Goal: Task Accomplishment & Management: Use online tool/utility

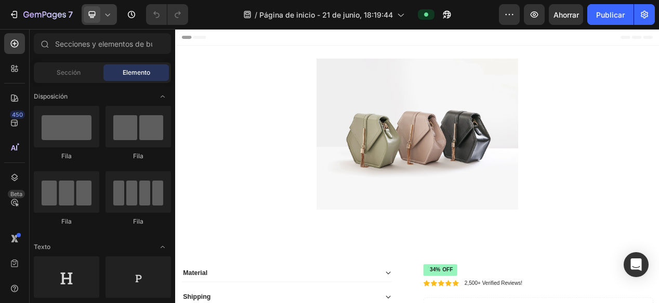
click at [107, 14] on icon at bounding box center [107, 14] width 10 height 10
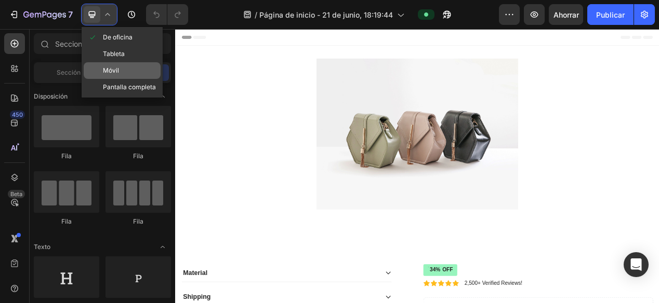
click at [118, 79] on div "Móvil" at bounding box center [122, 87] width 77 height 17
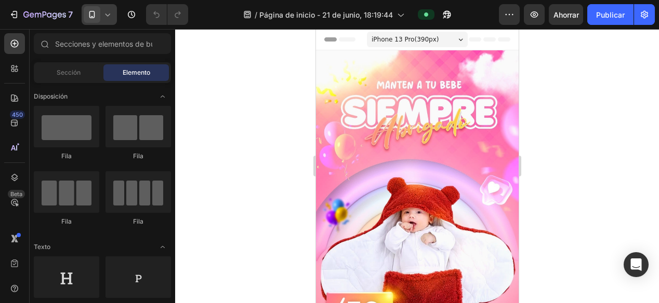
click at [257, 104] on div at bounding box center [417, 166] width 484 height 274
click at [598, 114] on div at bounding box center [417, 166] width 484 height 274
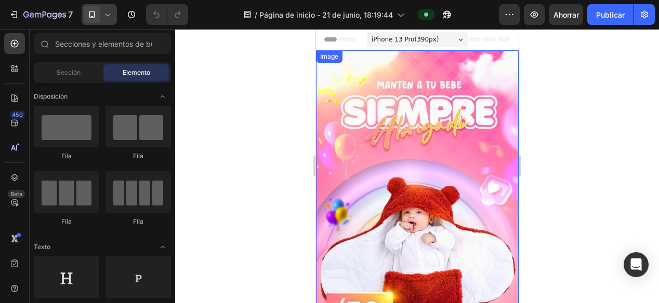
click at [386, 120] on img at bounding box center [416, 230] width 203 height 360
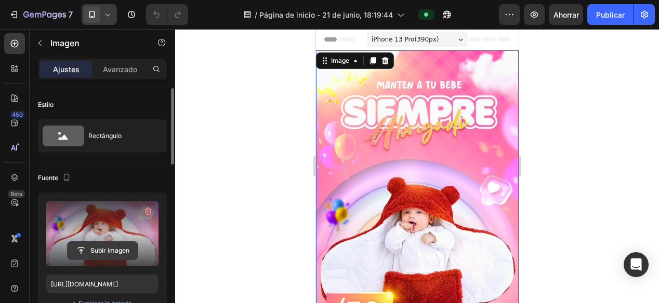
click at [99, 252] on input "file" at bounding box center [103, 251] width 70 height 18
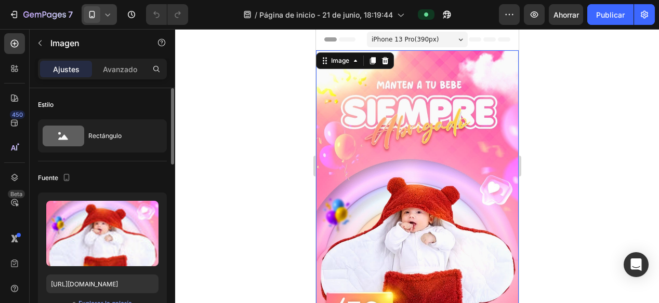
scroll to position [52, 0]
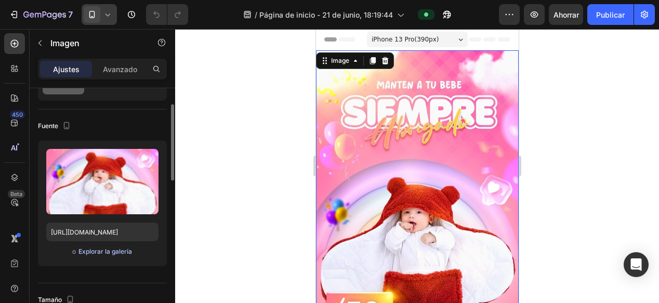
click at [104, 253] on font "Explorar la galería" at bounding box center [105, 252] width 54 height 8
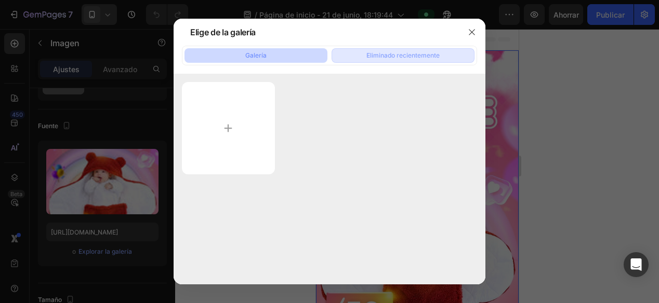
click at [382, 60] on font "Eliminado recientemente" at bounding box center [402, 55] width 73 height 9
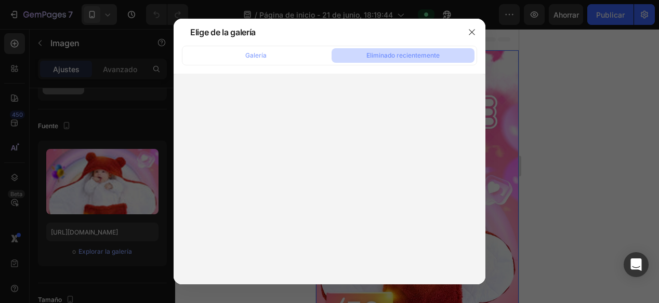
click at [326, 97] on div at bounding box center [330, 180] width 312 height 213
click at [283, 67] on div "Galería Eliminado recientemente" at bounding box center [330, 165] width 312 height 239
click at [277, 60] on button "Galería" at bounding box center [255, 55] width 143 height 15
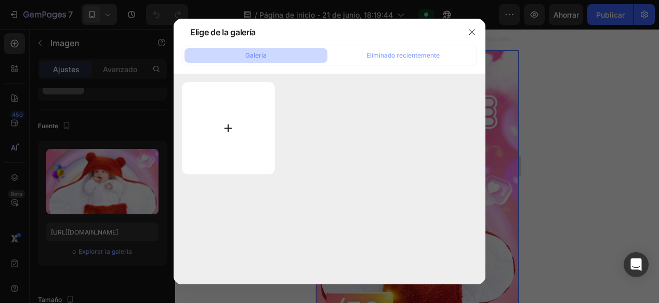
click at [231, 124] on input "file" at bounding box center [228, 128] width 93 height 92
drag, startPoint x: 300, startPoint y: 149, endPoint x: 352, endPoint y: 116, distance: 61.0
click at [300, 149] on div at bounding box center [329, 128] width 295 height 92
click at [466, 33] on button "button" at bounding box center [472, 32] width 17 height 17
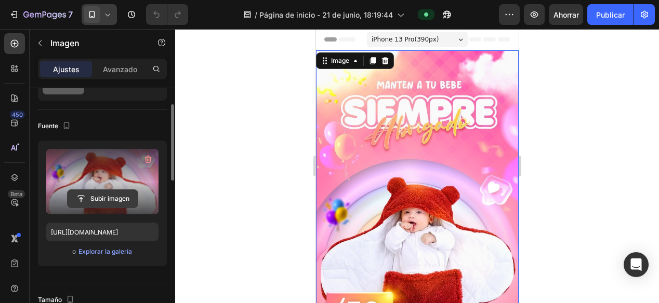
click at [105, 191] on input "file" at bounding box center [103, 199] width 70 height 18
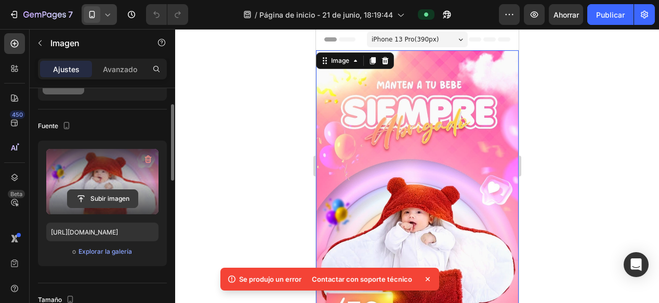
click at [107, 201] on input "file" at bounding box center [103, 199] width 70 height 18
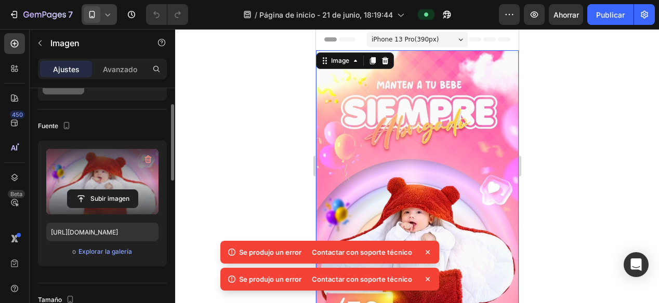
click at [434, 280] on div "Se produjo un error Contactar con soporte técnico" at bounding box center [329, 279] width 219 height 23
click at [425, 274] on icon at bounding box center [427, 279] width 10 height 10
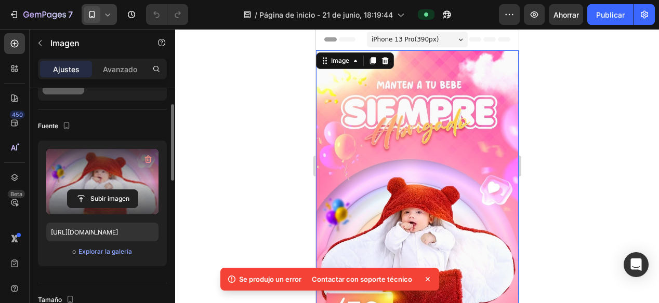
click at [427, 278] on icon at bounding box center [427, 279] width 10 height 10
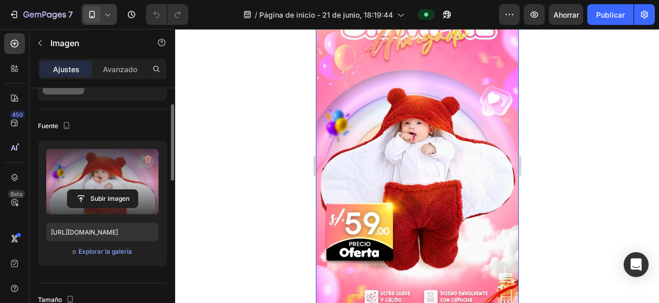
scroll to position [0, 0]
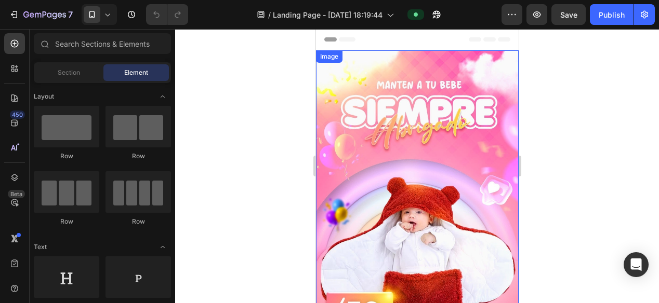
click at [266, 110] on div at bounding box center [417, 166] width 484 height 274
click at [106, 10] on icon at bounding box center [107, 14] width 10 height 10
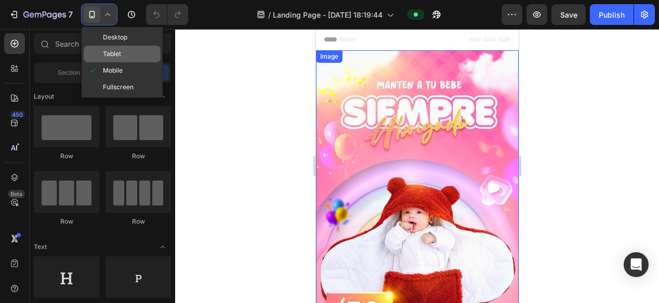
click at [116, 50] on span "Tablet" at bounding box center [112, 54] width 18 height 10
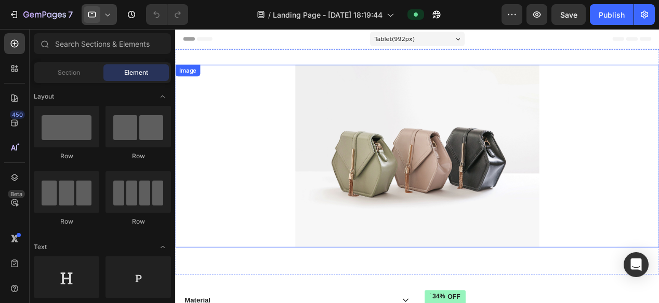
click at [109, 14] on icon at bounding box center [107, 15] width 5 height 3
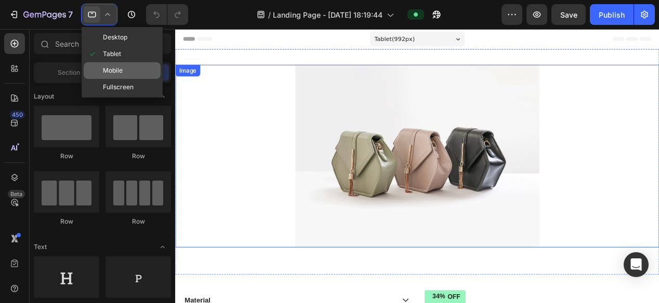
click at [121, 72] on span "Mobile" at bounding box center [113, 70] width 20 height 10
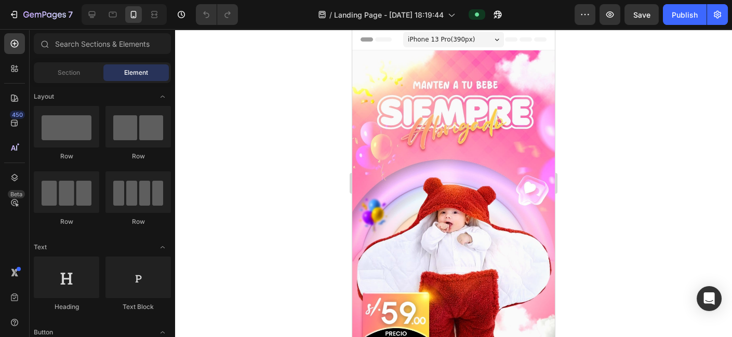
drag, startPoint x: 565, startPoint y: 0, endPoint x: 255, endPoint y: 230, distance: 386.0
click at [255, 230] on div at bounding box center [453, 183] width 557 height 308
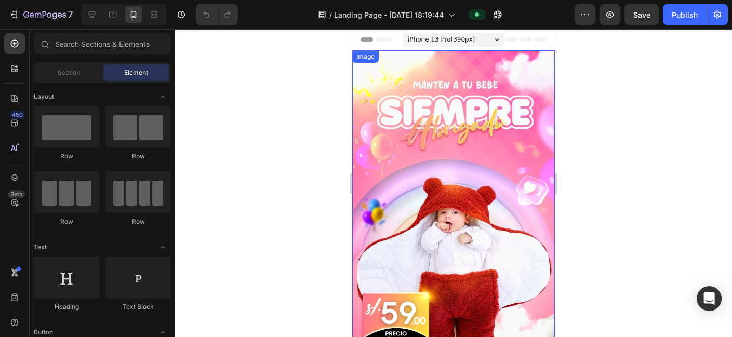
drag, startPoint x: 426, startPoint y: 170, endPoint x: 402, endPoint y: 170, distance: 23.4
click at [426, 170] on img at bounding box center [453, 230] width 203 height 360
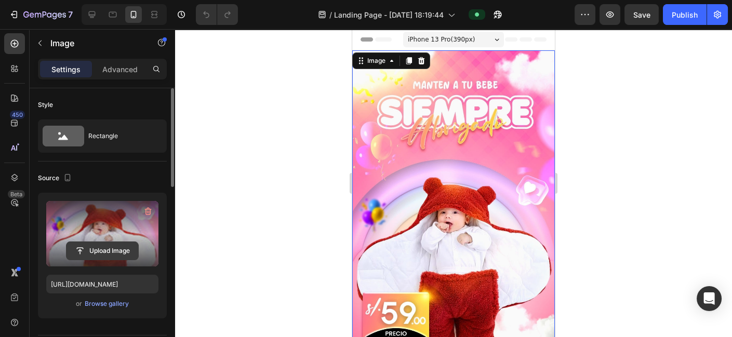
click at [102, 252] on input "file" at bounding box center [103, 251] width 72 height 18
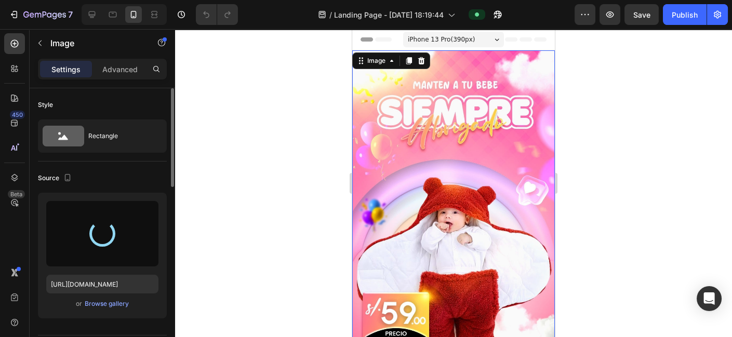
type input "[URL][DOMAIN_NAME]"
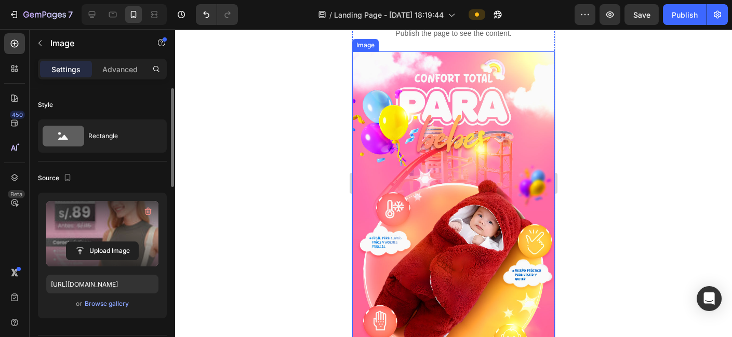
scroll to position [404, 0]
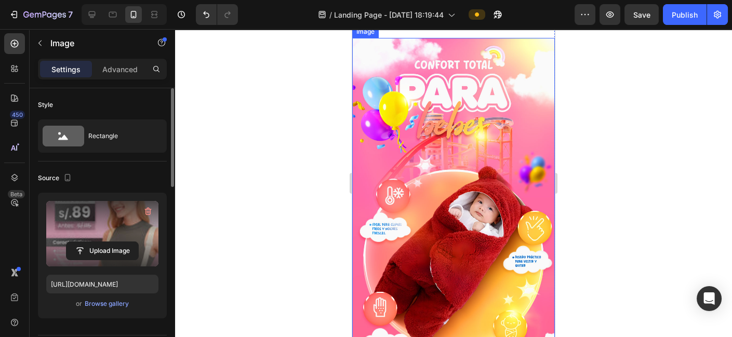
click at [451, 186] on img at bounding box center [453, 218] width 203 height 360
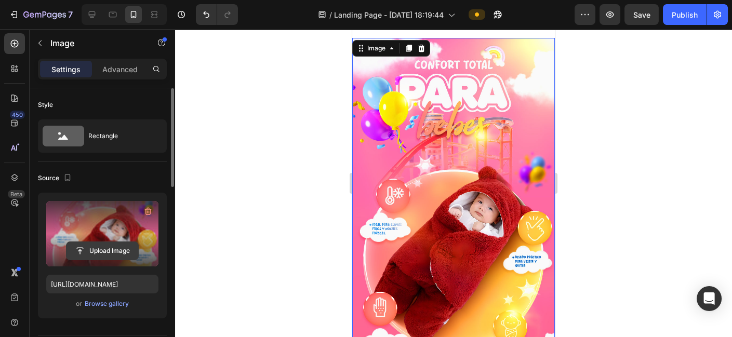
click at [110, 247] on input "file" at bounding box center [103, 251] width 72 height 18
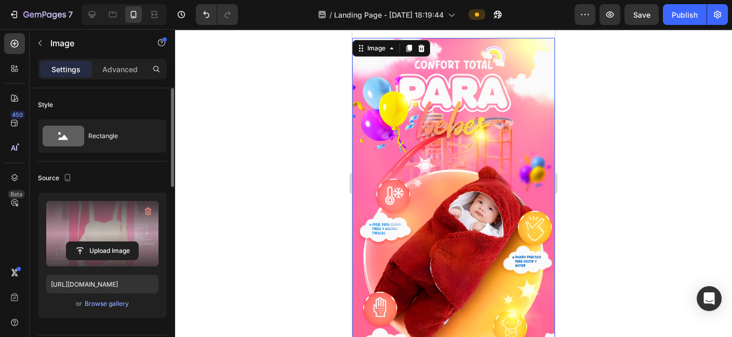
type input "[URL][DOMAIN_NAME]"
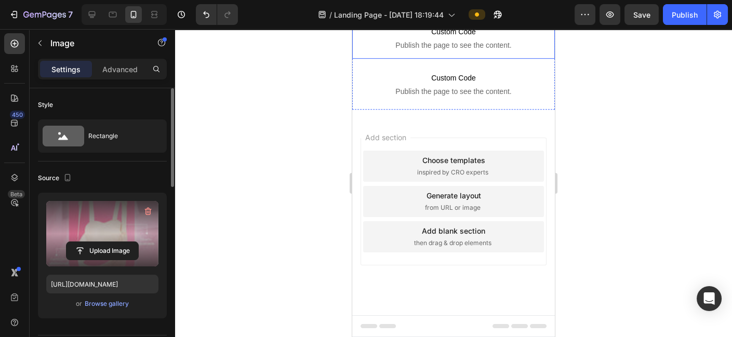
scroll to position [1097, 0]
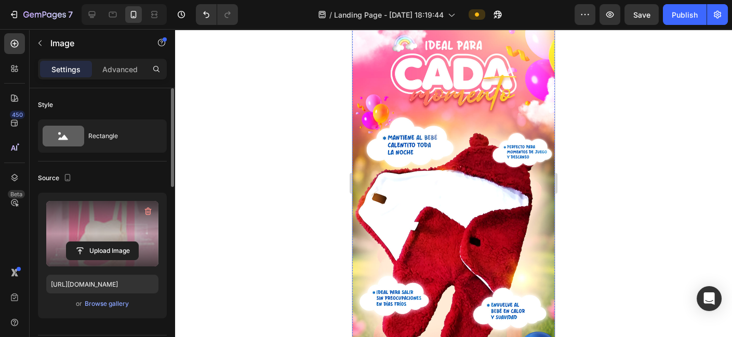
click at [436, 152] on img at bounding box center [453, 202] width 203 height 360
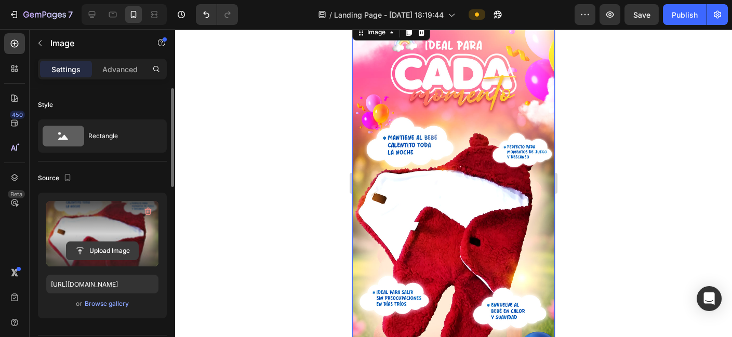
click at [111, 249] on input "file" at bounding box center [103, 251] width 72 height 18
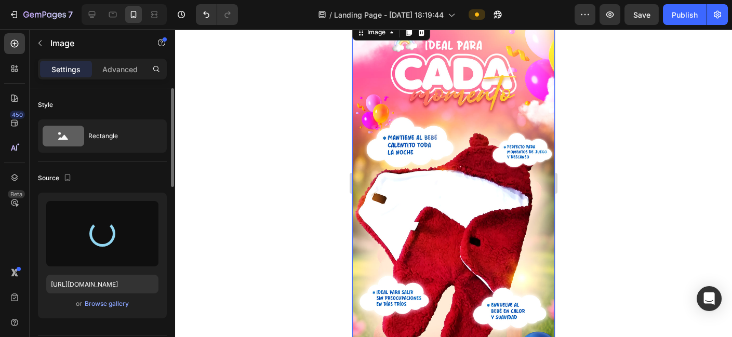
type input "[URL][DOMAIN_NAME]"
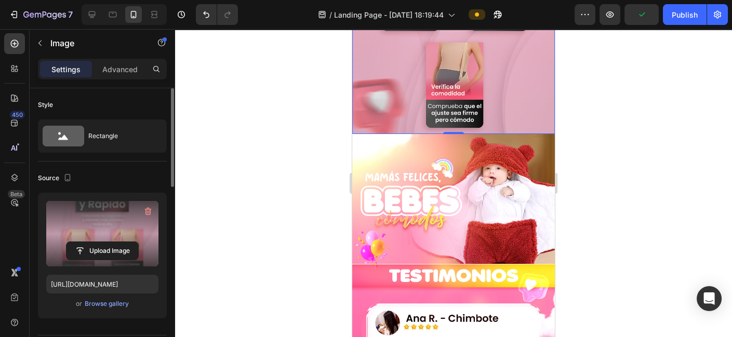
scroll to position [1385, 0]
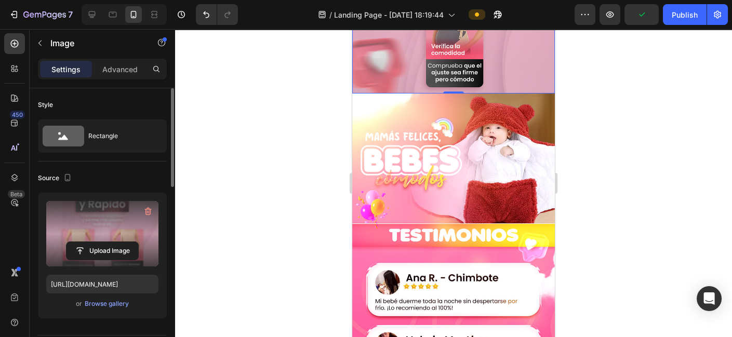
click at [455, 192] on img at bounding box center [453, 274] width 203 height 360
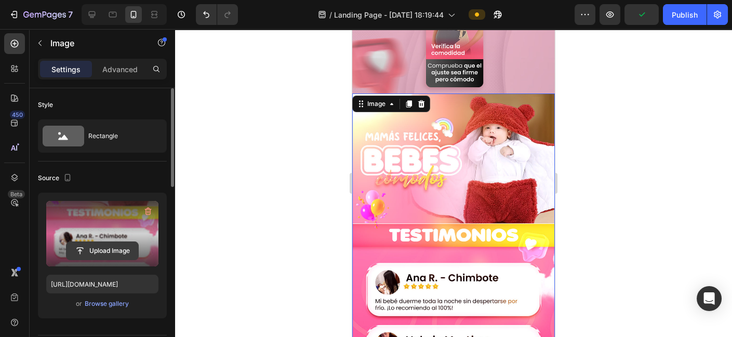
click at [111, 246] on input "file" at bounding box center [103, 251] width 72 height 18
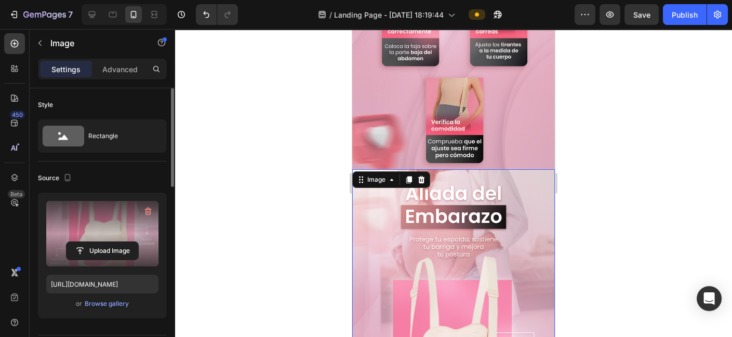
scroll to position [1328, 0]
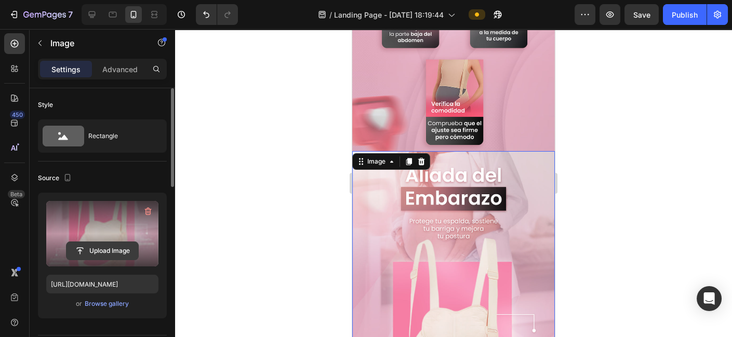
click at [117, 248] on input "file" at bounding box center [103, 251] width 72 height 18
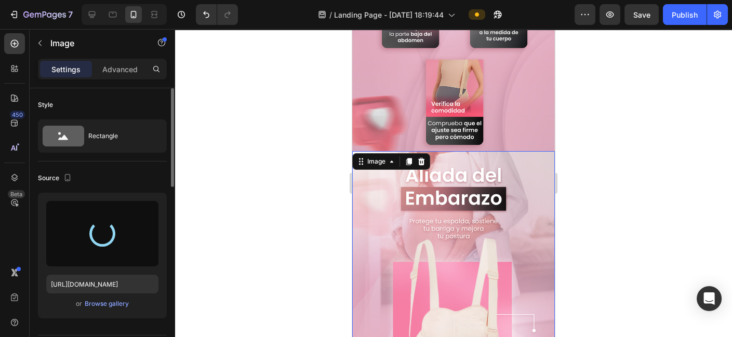
type input "[URL][DOMAIN_NAME]"
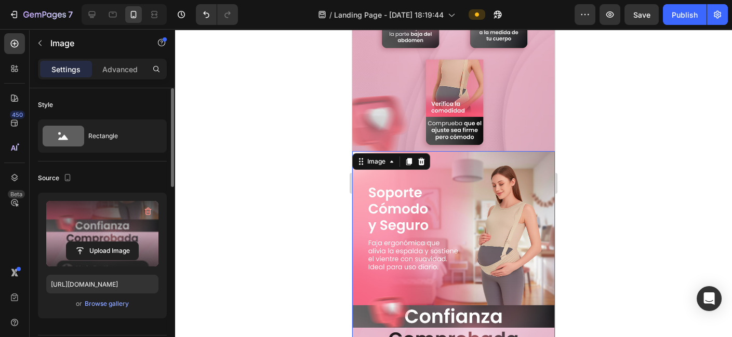
click at [658, 148] on div at bounding box center [453, 183] width 557 height 308
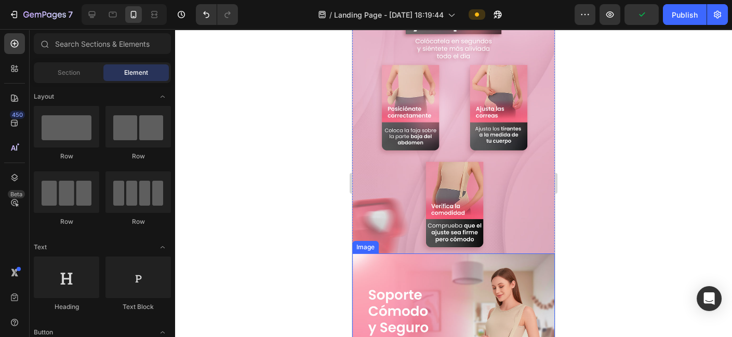
scroll to position [1212, 0]
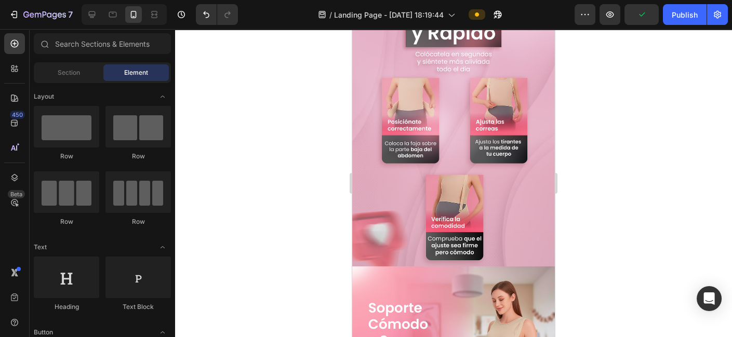
click at [624, 146] on div at bounding box center [453, 183] width 557 height 308
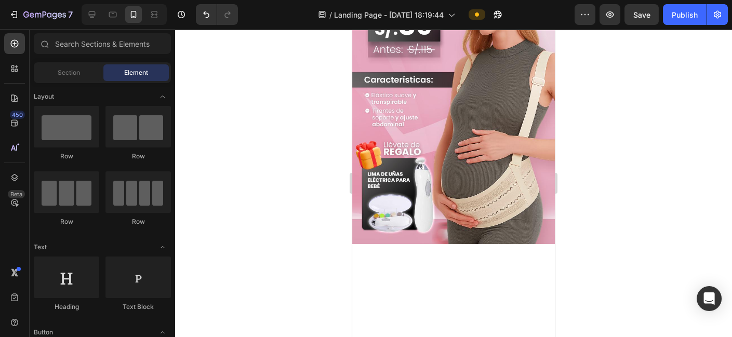
scroll to position [0, 0]
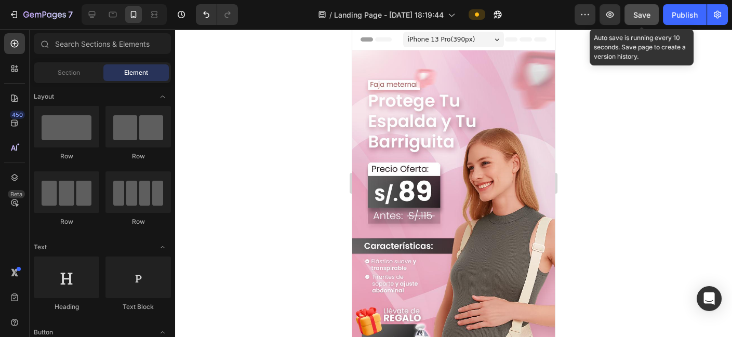
click at [642, 20] on button "Save" at bounding box center [642, 14] width 34 height 21
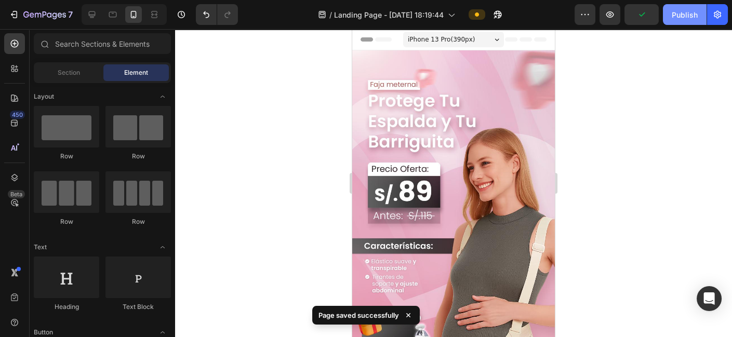
click at [658, 17] on div "Publish" at bounding box center [685, 14] width 26 height 11
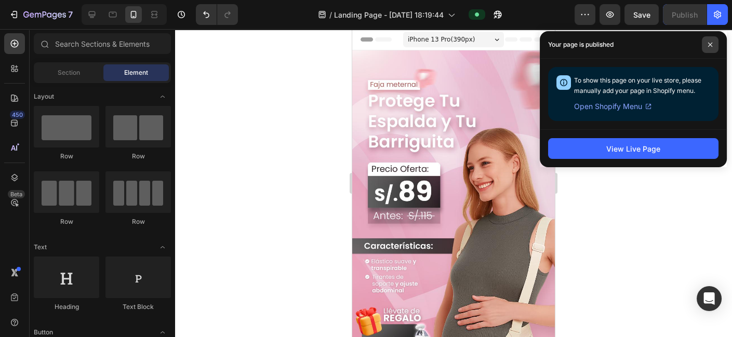
click at [658, 42] on icon at bounding box center [710, 44] width 5 height 5
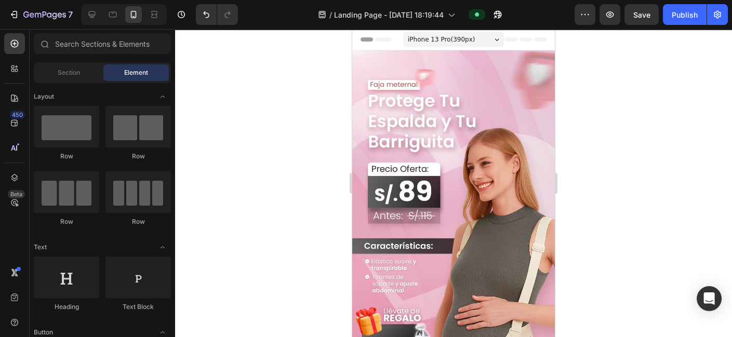
click at [658, 104] on div at bounding box center [453, 183] width 557 height 308
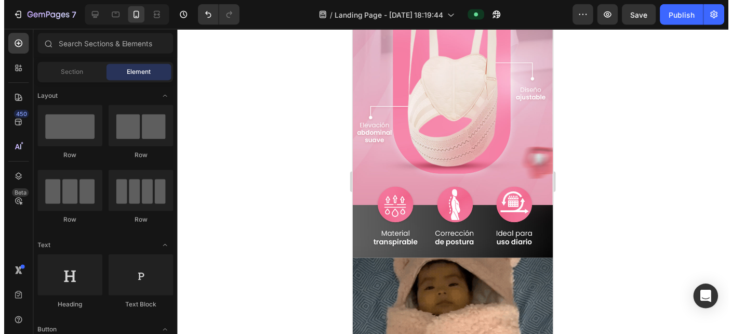
scroll to position [693, 0]
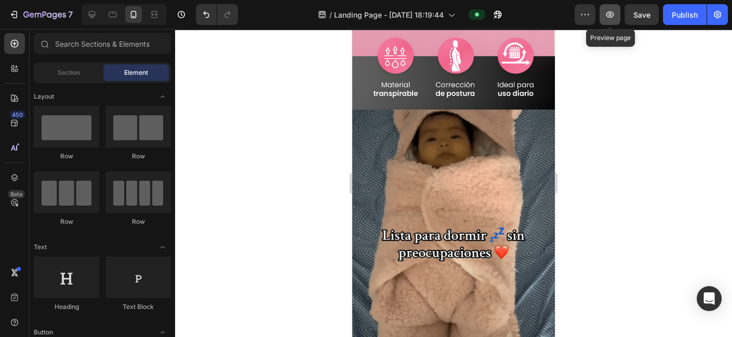
click at [613, 16] on icon "button" at bounding box center [610, 14] width 8 height 6
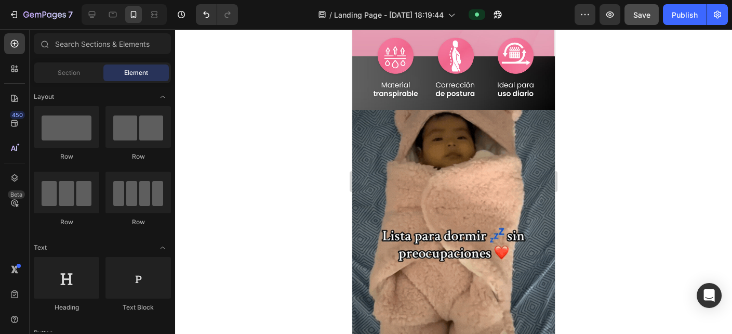
click at [641, 21] on button "Save" at bounding box center [642, 14] width 34 height 21
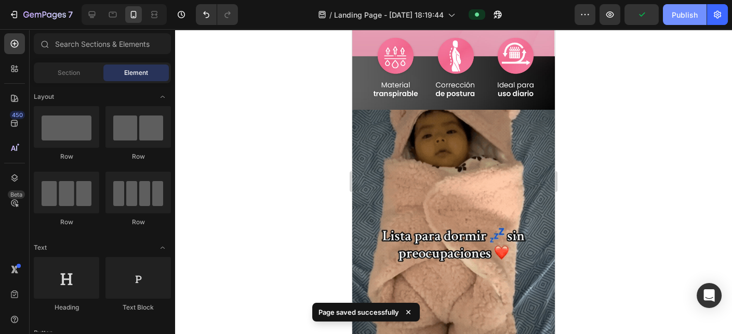
click at [658, 21] on button "Publish" at bounding box center [685, 14] width 44 height 21
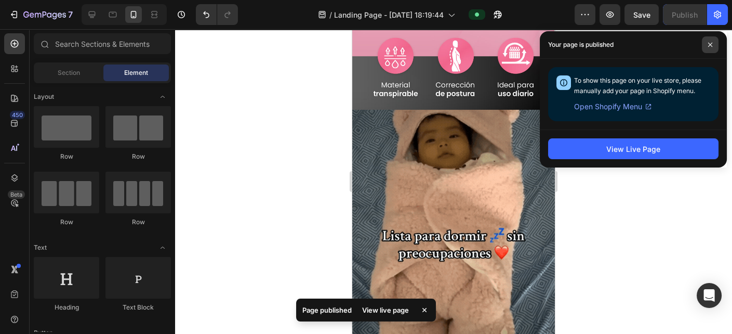
click at [658, 44] on icon at bounding box center [710, 44] width 5 height 5
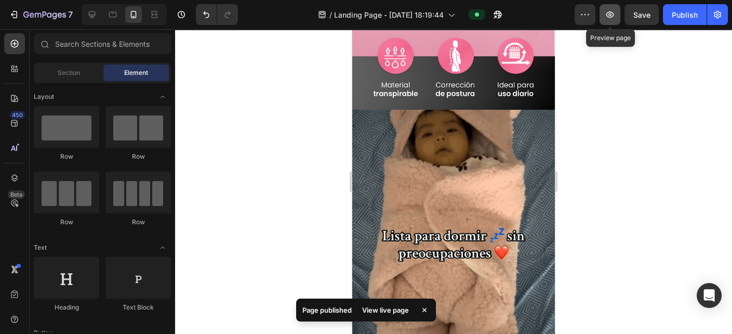
click at [606, 22] on button "button" at bounding box center [610, 14] width 21 height 21
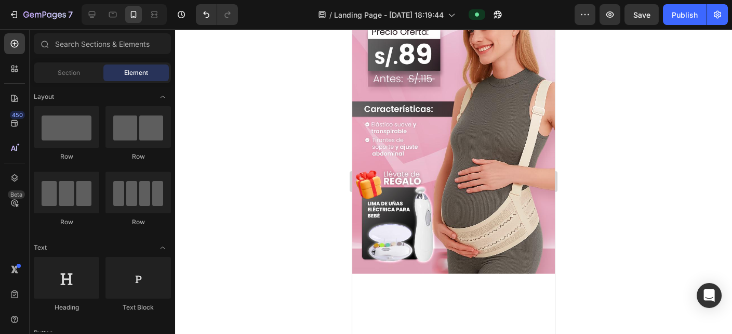
scroll to position [0, 0]
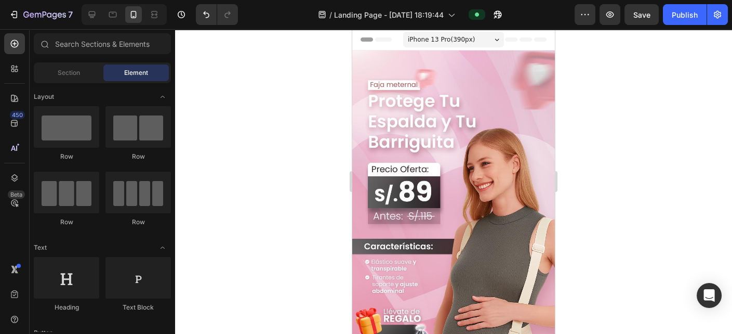
click at [658, 144] on div at bounding box center [453, 181] width 557 height 305
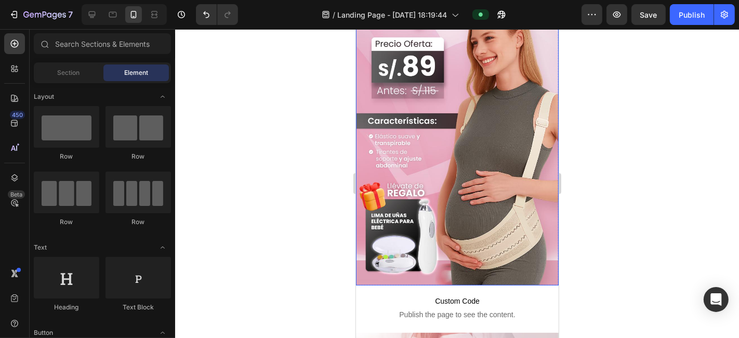
scroll to position [115, 0]
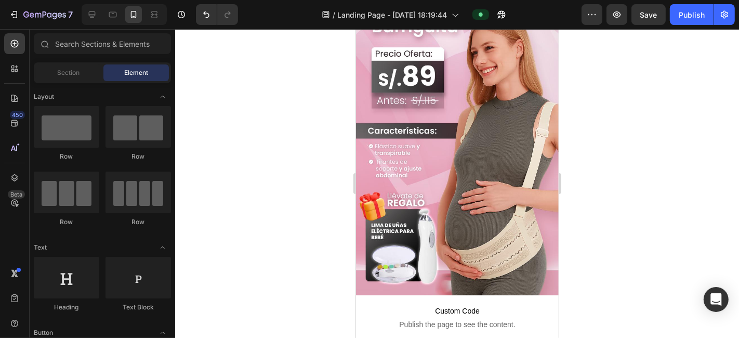
click at [303, 206] on div at bounding box center [457, 183] width 564 height 309
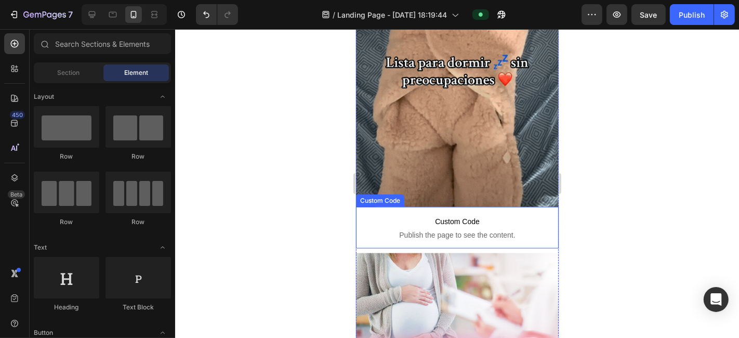
scroll to position [750, 0]
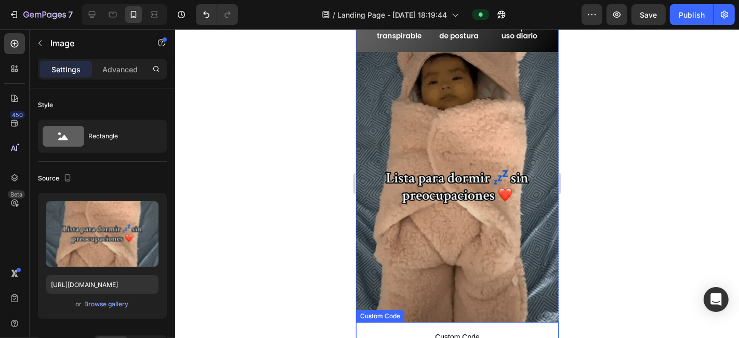
click at [487, 181] on img at bounding box center [456, 186] width 203 height 270
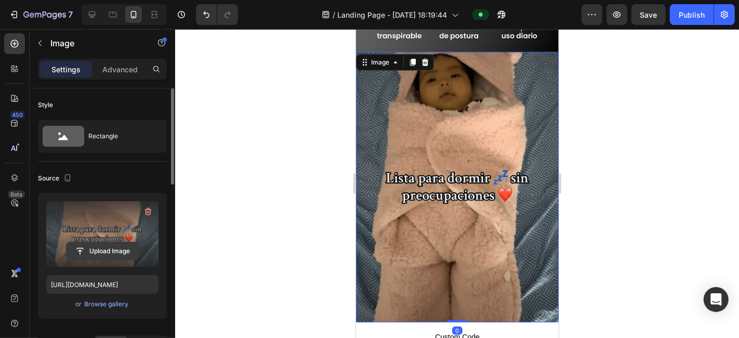
click at [105, 248] on input "file" at bounding box center [103, 251] width 72 height 18
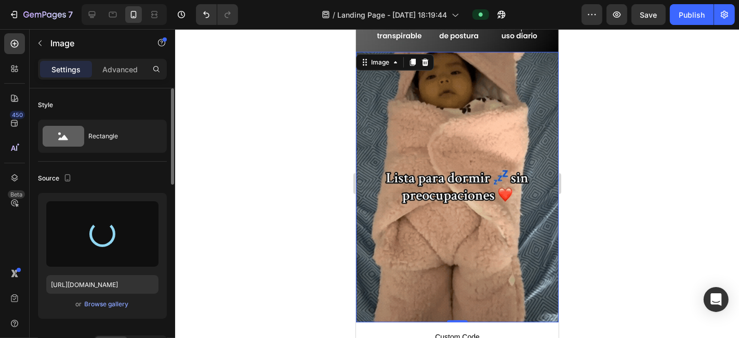
type input "[URL][DOMAIN_NAME]"
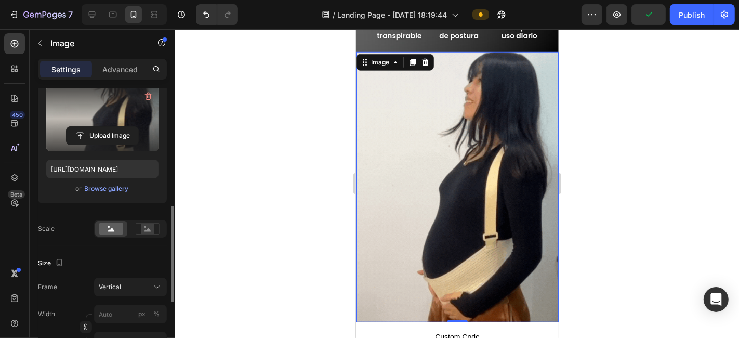
scroll to position [173, 0]
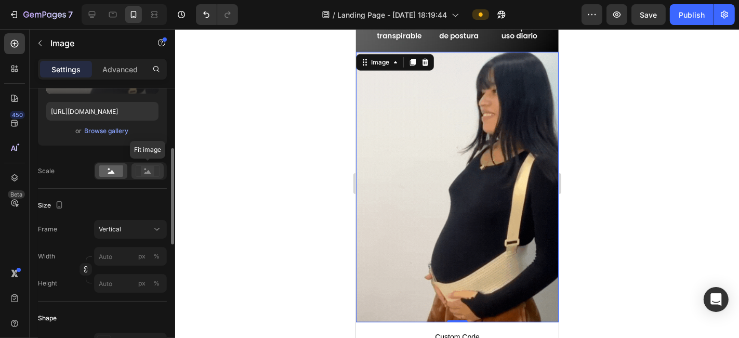
click at [143, 167] on rect at bounding box center [148, 171] width 14 height 10
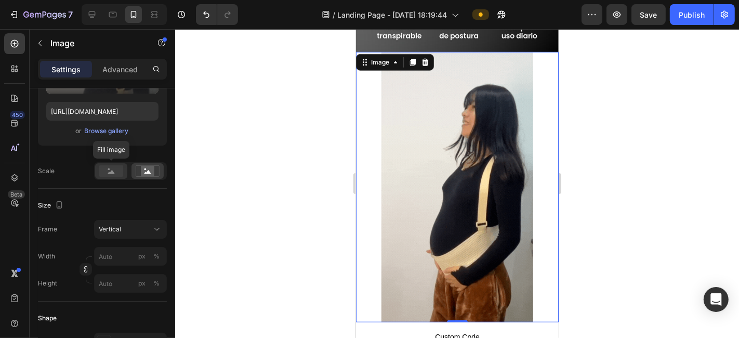
click at [114, 174] on rect at bounding box center [111, 170] width 24 height 11
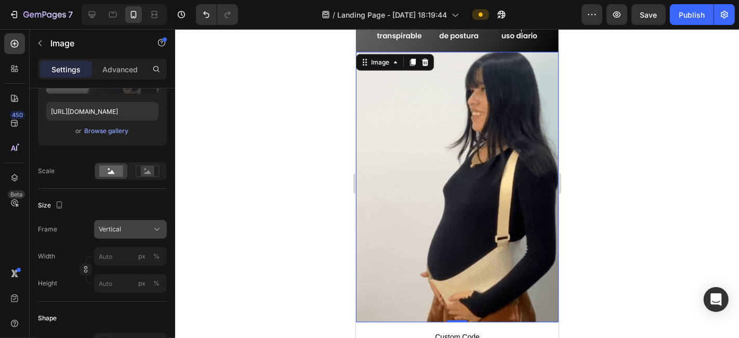
click at [126, 224] on div "Vertical" at bounding box center [124, 228] width 51 height 9
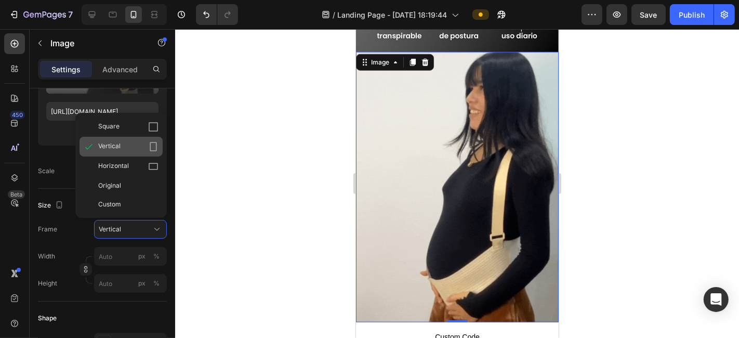
click at [142, 149] on div "Vertical" at bounding box center [128, 146] width 60 height 10
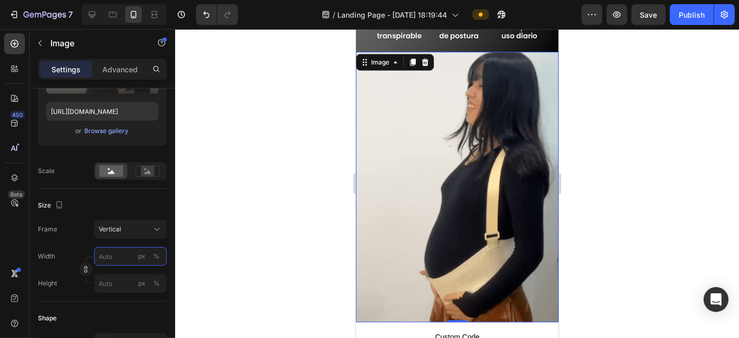
click at [118, 255] on input "px %" at bounding box center [130, 256] width 73 height 19
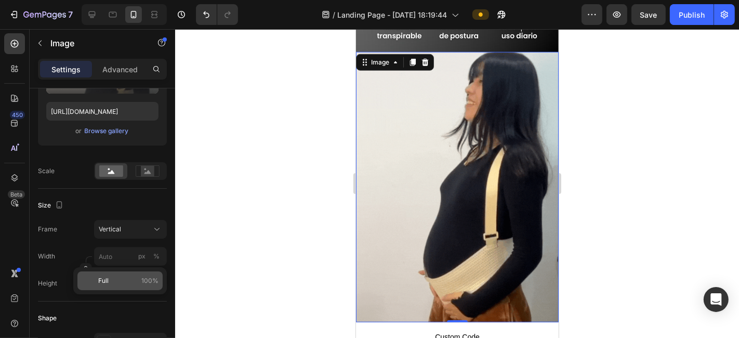
click at [107, 284] on span "Full" at bounding box center [103, 280] width 10 height 9
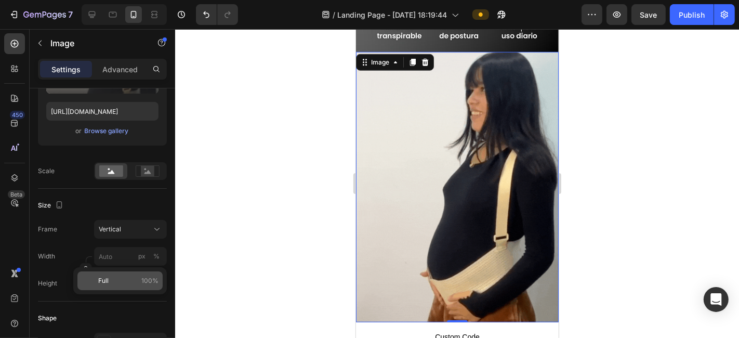
type input "100"
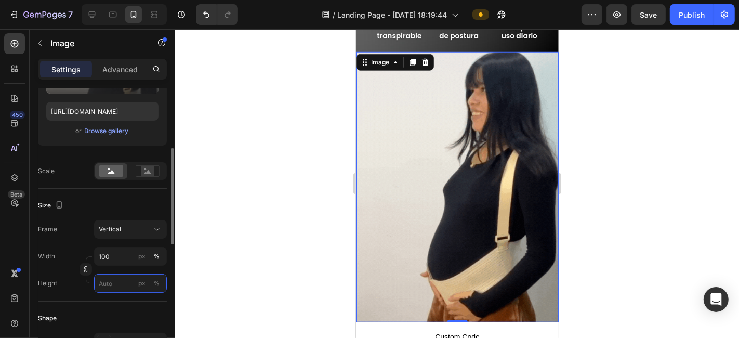
click at [122, 283] on input "px %" at bounding box center [130, 283] width 73 height 19
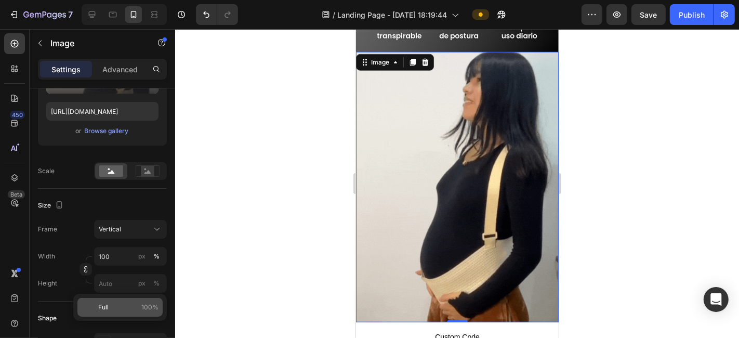
click at [99, 303] on span "Full" at bounding box center [103, 306] width 10 height 9
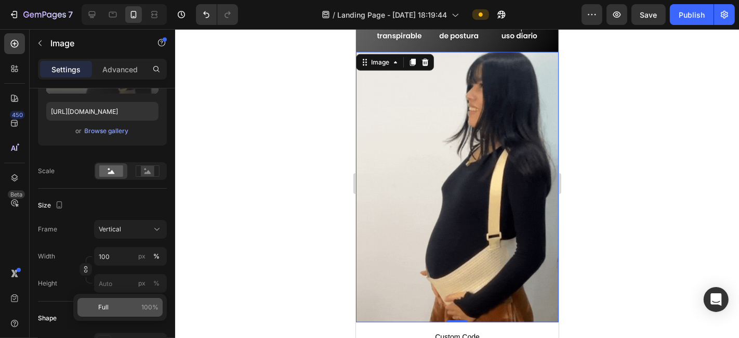
type input "100"
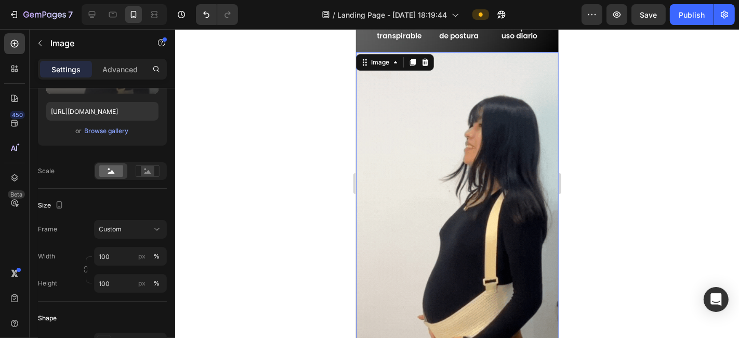
click at [267, 167] on div at bounding box center [457, 183] width 564 height 309
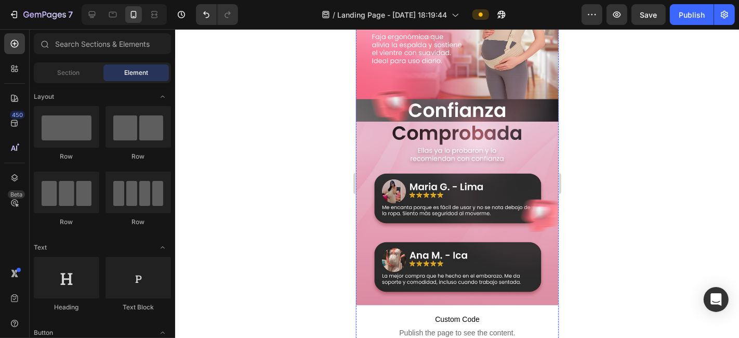
scroll to position [1627, 0]
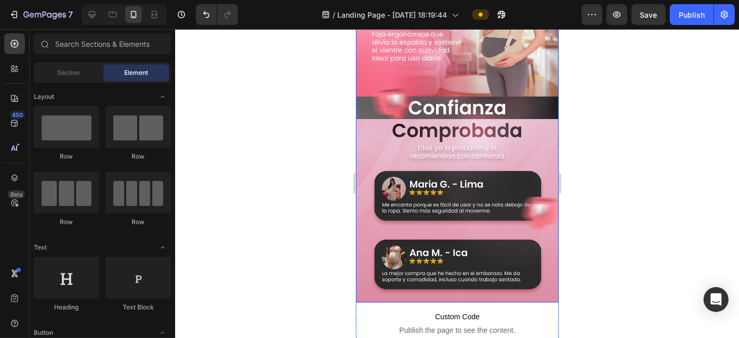
click at [492, 121] on img at bounding box center [456, 122] width 203 height 360
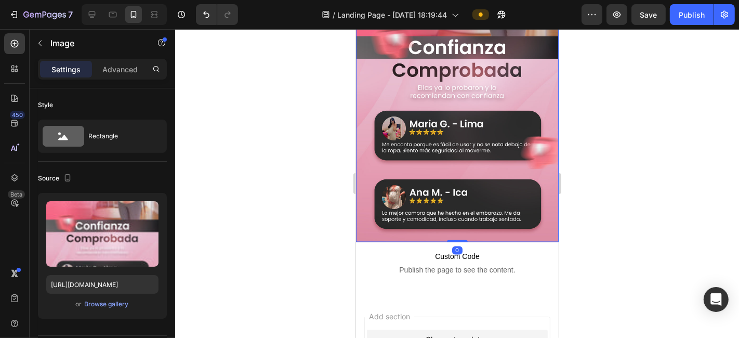
scroll to position [1511, 0]
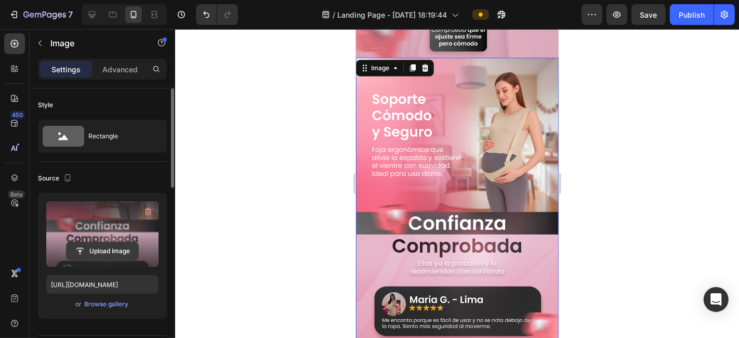
click at [90, 249] on input "file" at bounding box center [103, 251] width 72 height 18
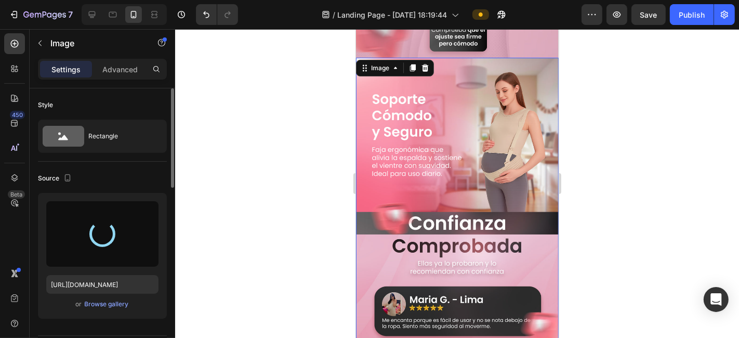
type input "[URL][DOMAIN_NAME]"
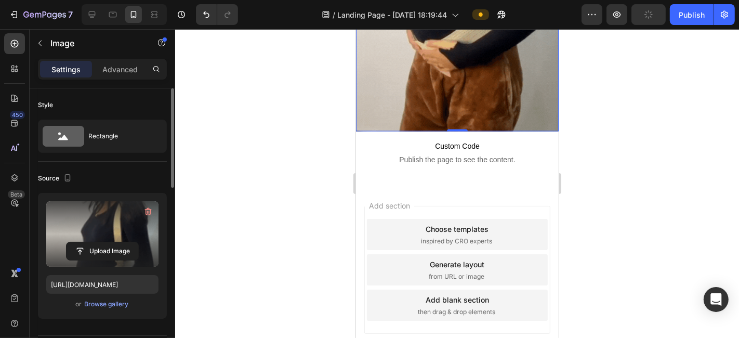
scroll to position [1455, 0]
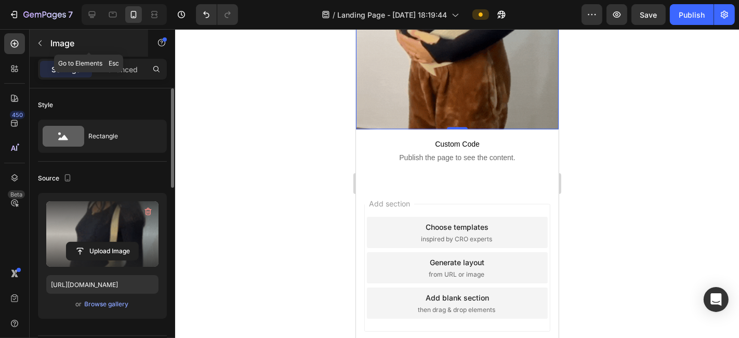
click at [39, 37] on button "button" at bounding box center [40, 43] width 17 height 17
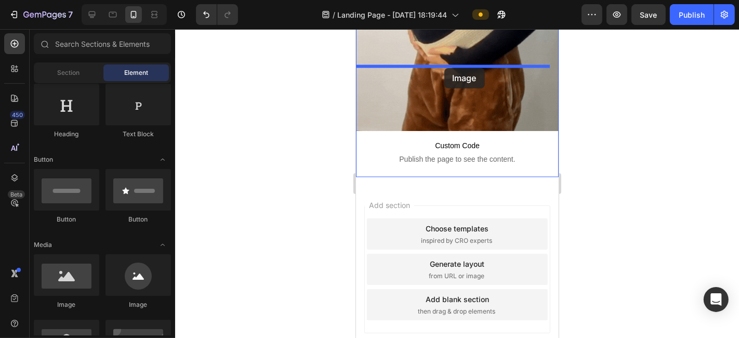
scroll to position [1443, 0]
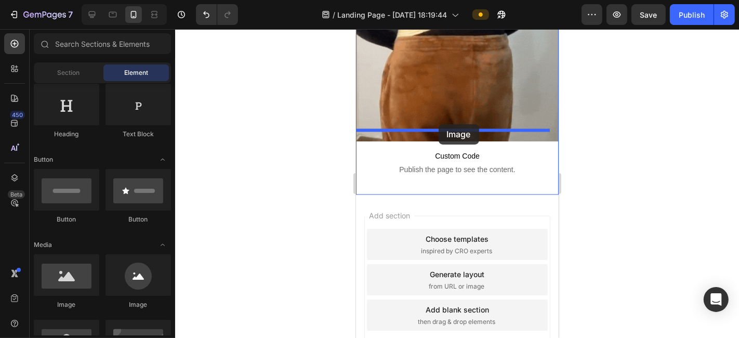
drag, startPoint x: 443, startPoint y: 310, endPoint x: 438, endPoint y: 124, distance: 186.1
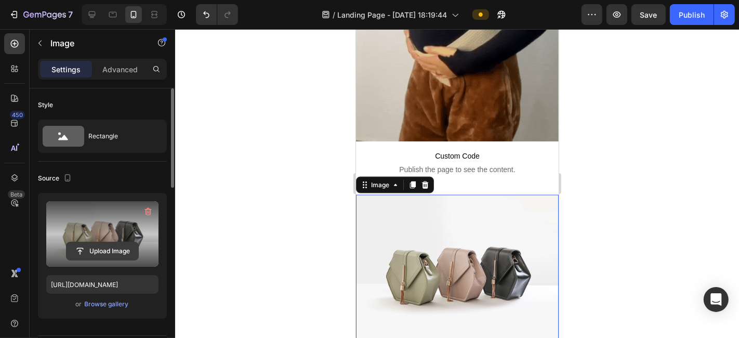
click at [114, 247] on input "file" at bounding box center [103, 251] width 72 height 18
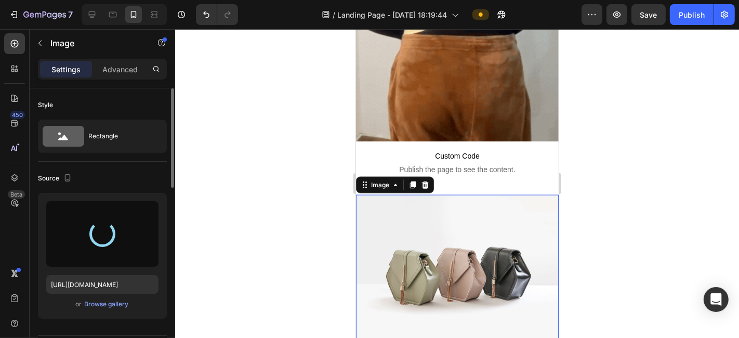
type input "[URL][DOMAIN_NAME]"
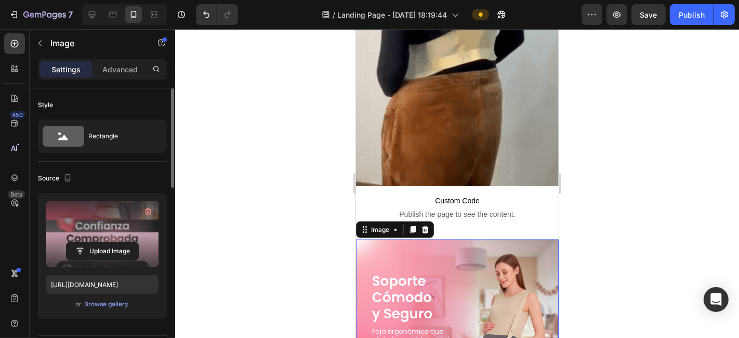
scroll to position [1385, 0]
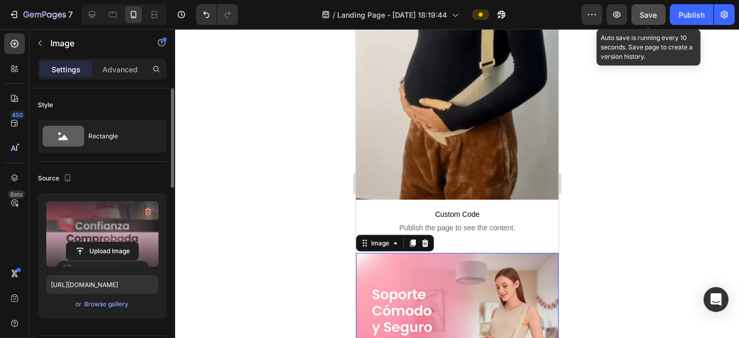
click at [658, 10] on button "Save" at bounding box center [648, 14] width 34 height 21
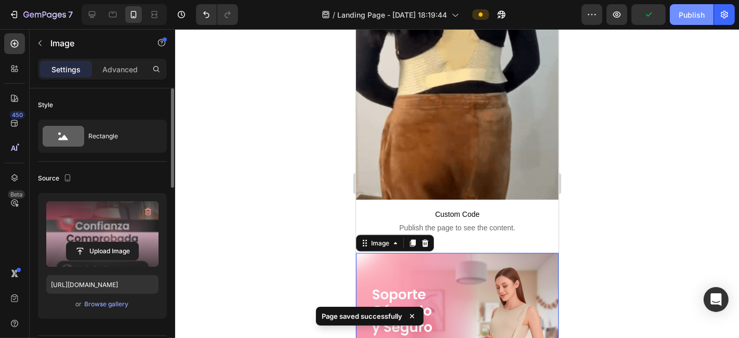
click at [658, 11] on div "Publish" at bounding box center [692, 14] width 26 height 11
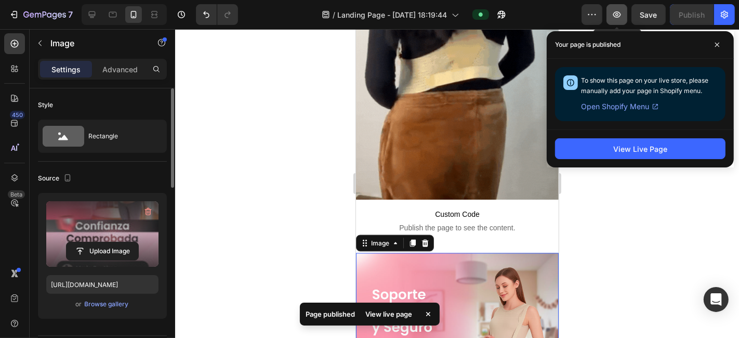
click at [615, 20] on button "button" at bounding box center [616, 14] width 21 height 21
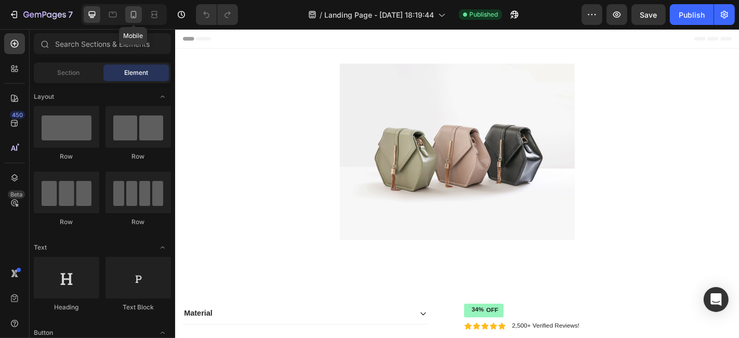
click at [127, 7] on div at bounding box center [133, 14] width 17 height 17
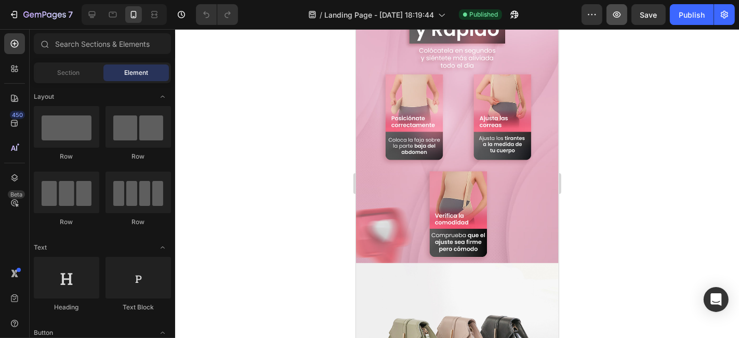
scroll to position [1097, 0]
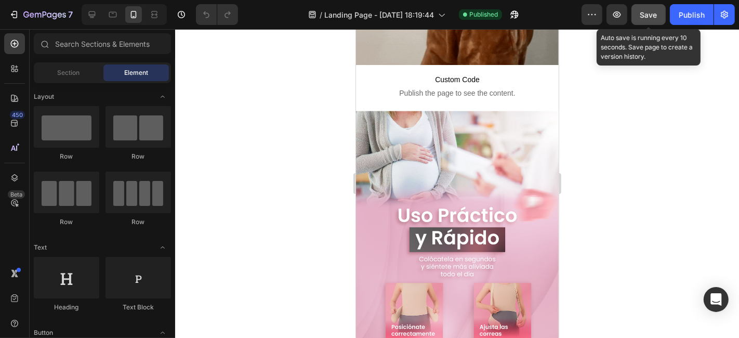
click at [641, 12] on span "Save" at bounding box center [648, 14] width 17 height 9
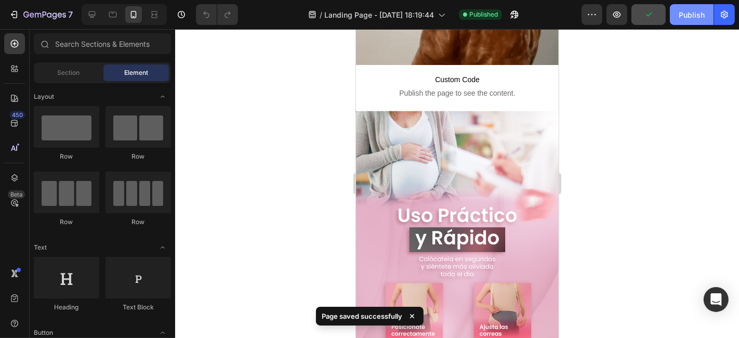
click at [682, 17] on div "Publish" at bounding box center [692, 14] width 26 height 11
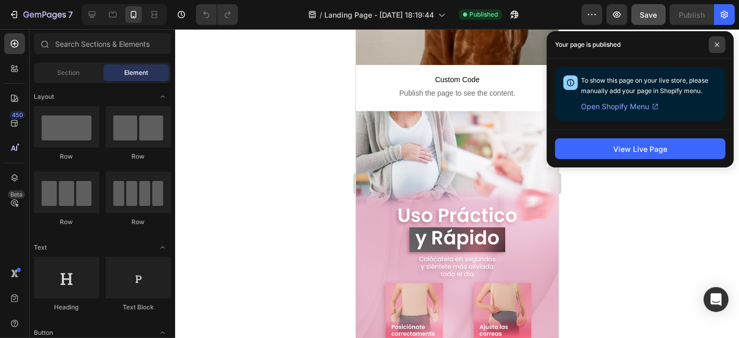
click at [715, 49] on span at bounding box center [717, 44] width 17 height 17
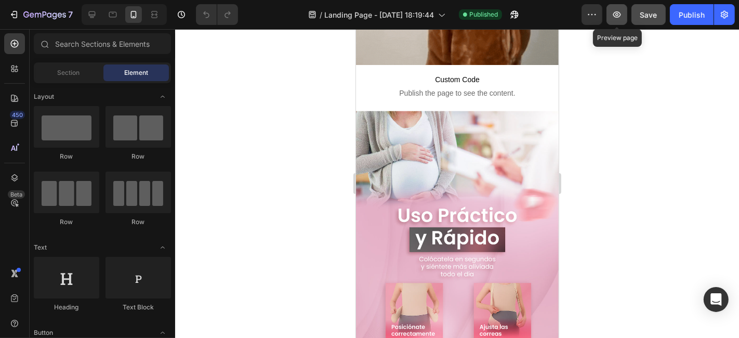
click at [616, 14] on icon "button" at bounding box center [617, 14] width 10 height 10
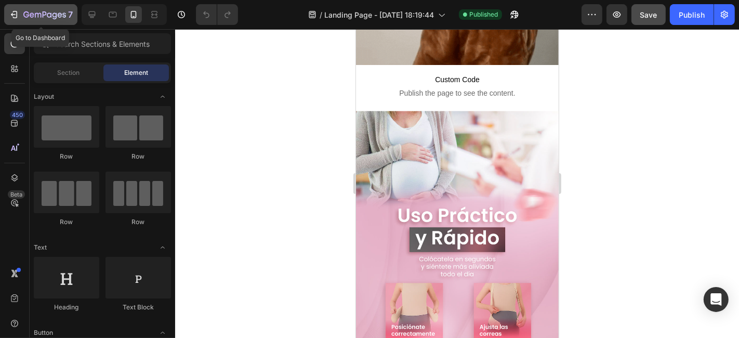
click at [18, 15] on icon "button" at bounding box center [14, 14] width 10 height 10
